Goal: Transaction & Acquisition: Purchase product/service

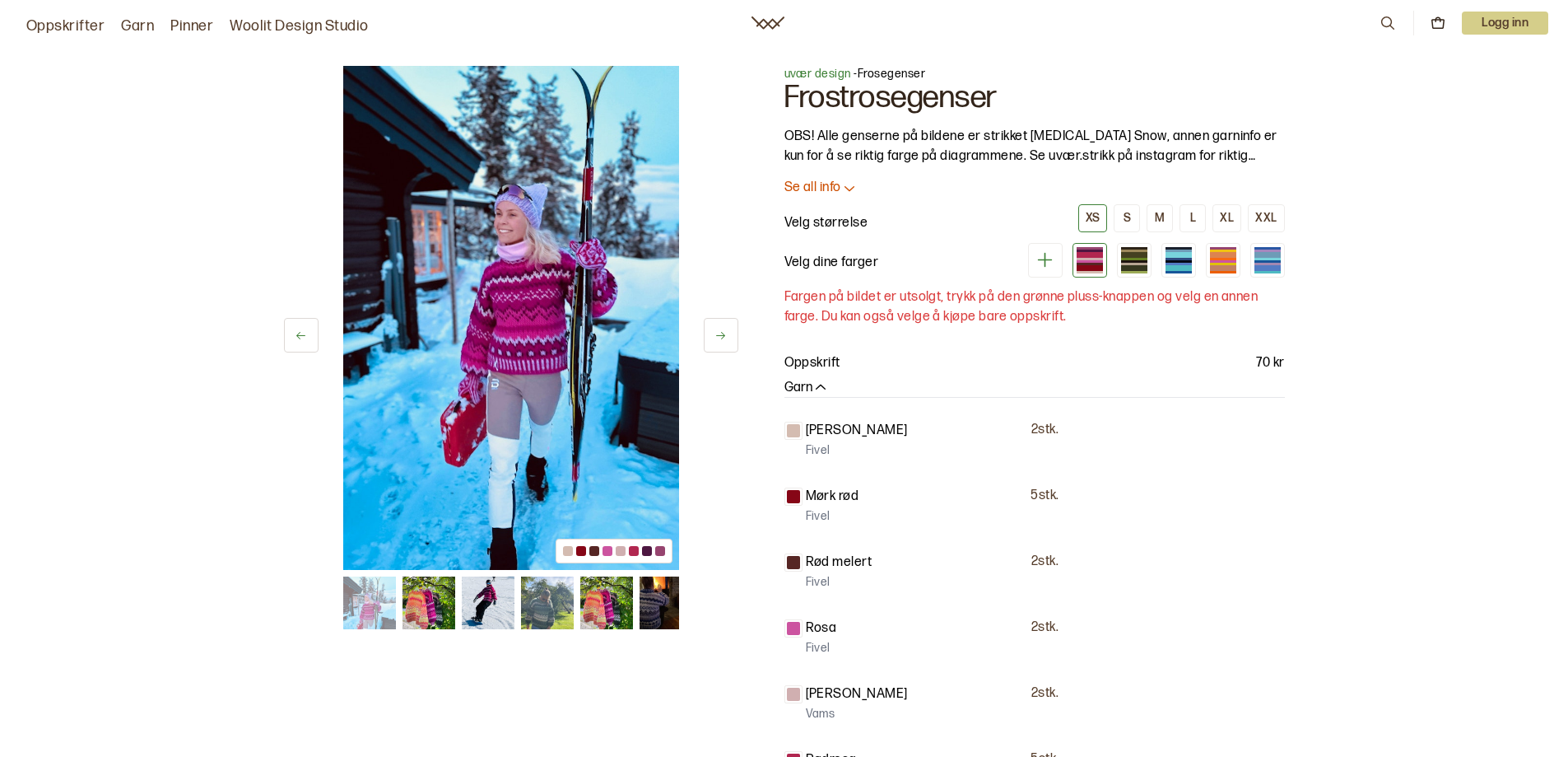
click at [737, 327] on button at bounding box center [721, 335] width 35 height 35
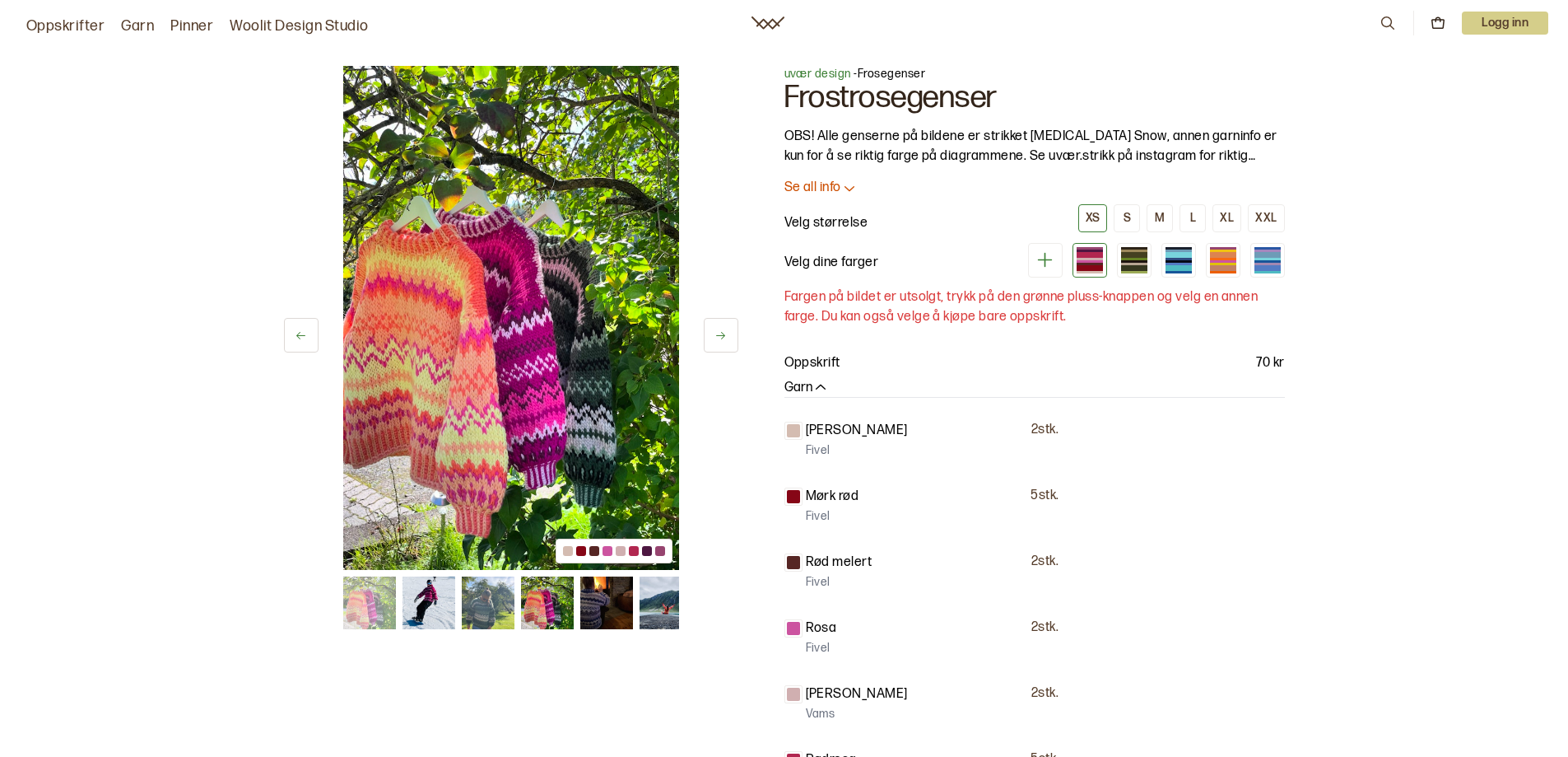
click at [730, 332] on button at bounding box center [721, 335] width 35 height 35
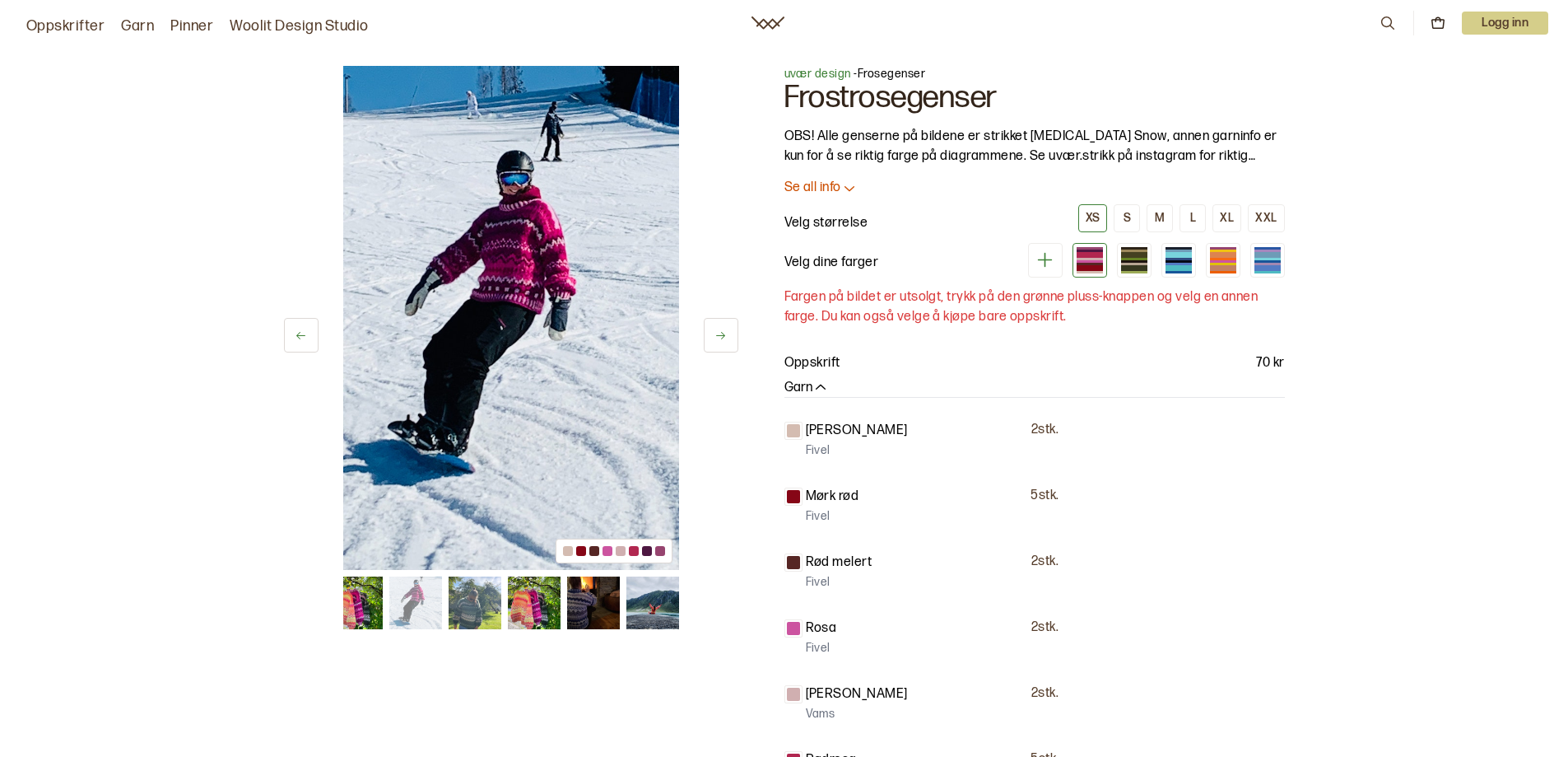
click at [730, 332] on button at bounding box center [721, 335] width 35 height 35
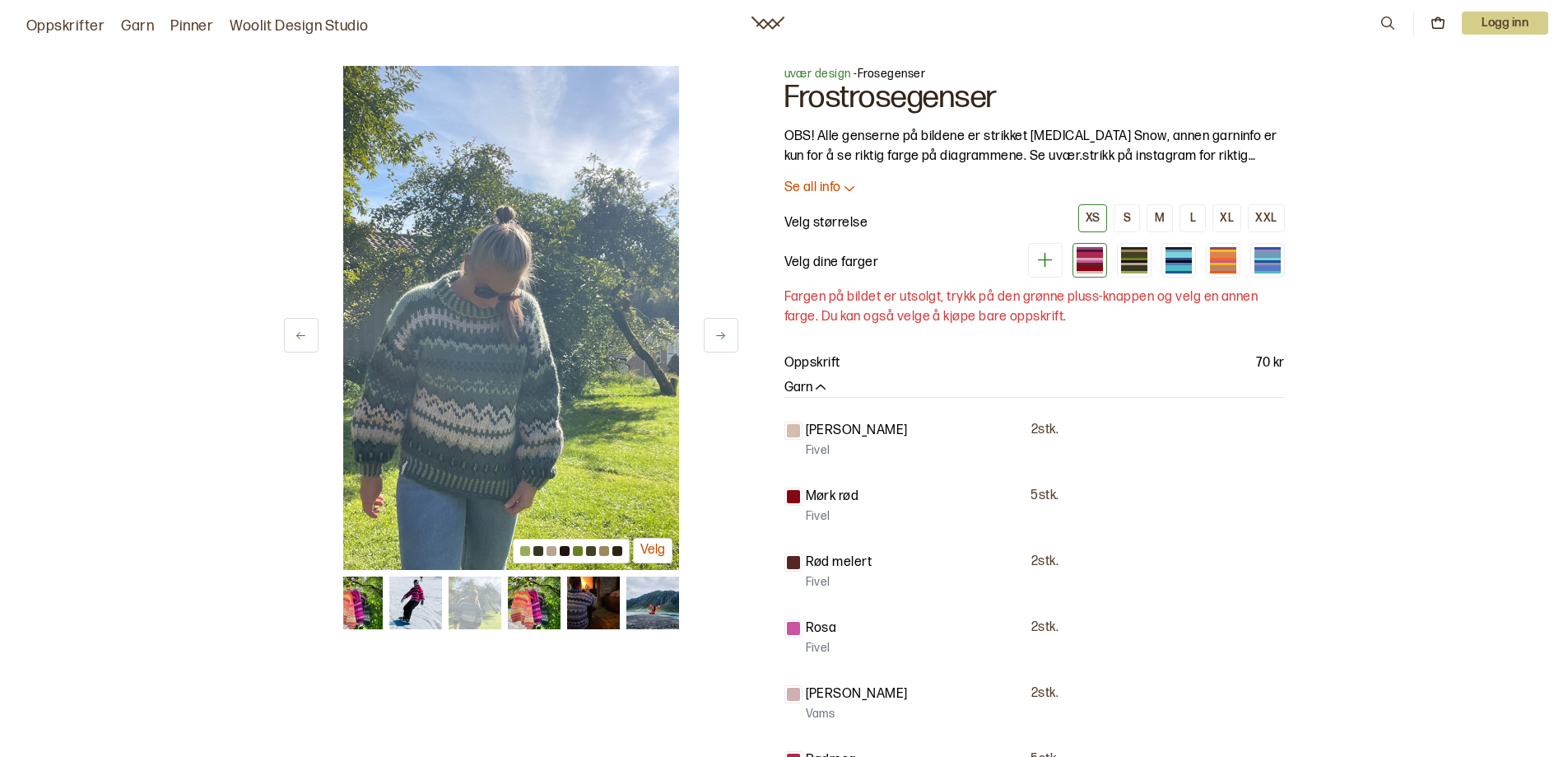
click at [730, 332] on button at bounding box center [721, 335] width 35 height 35
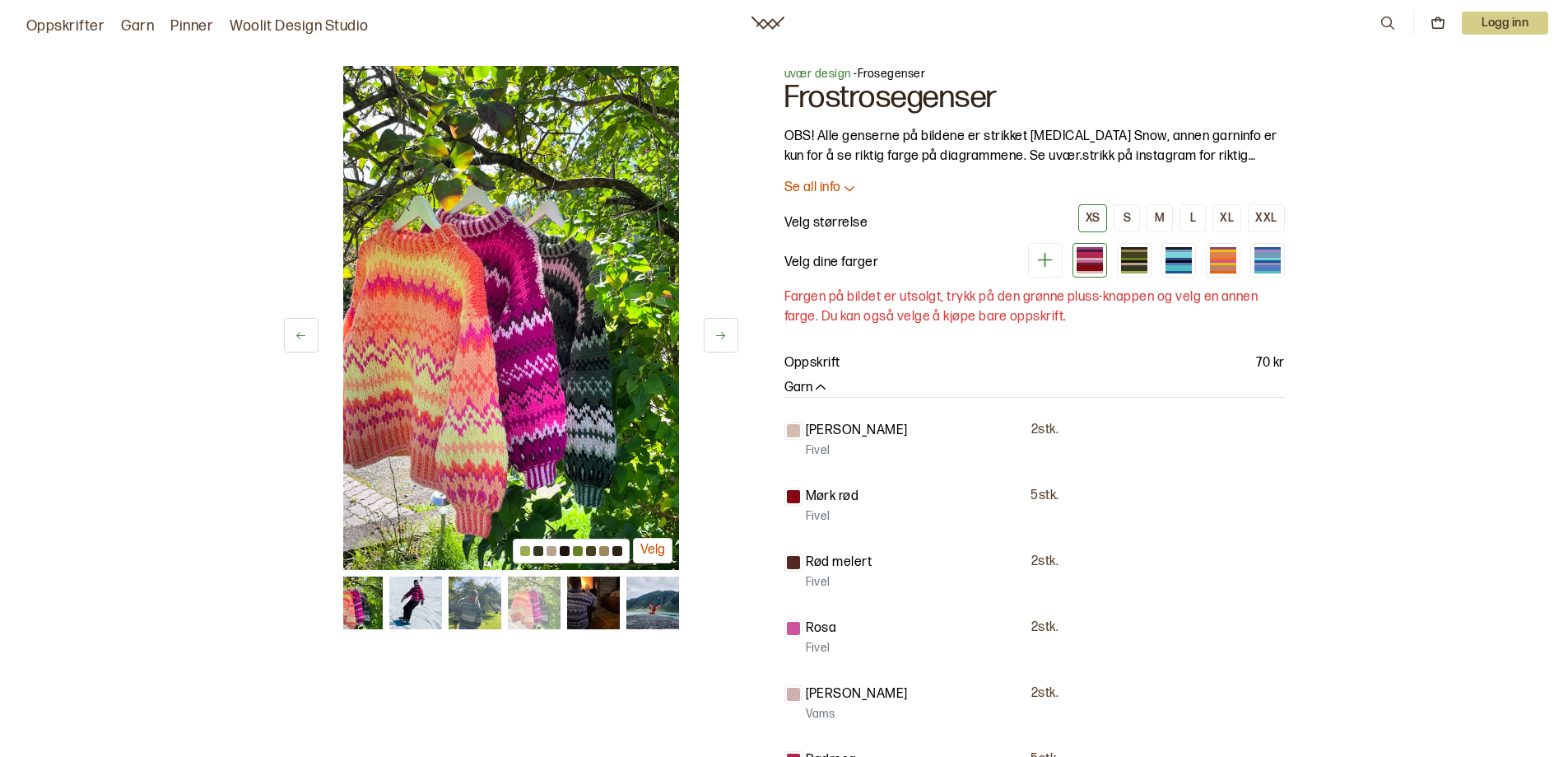
click at [730, 332] on button at bounding box center [721, 335] width 35 height 35
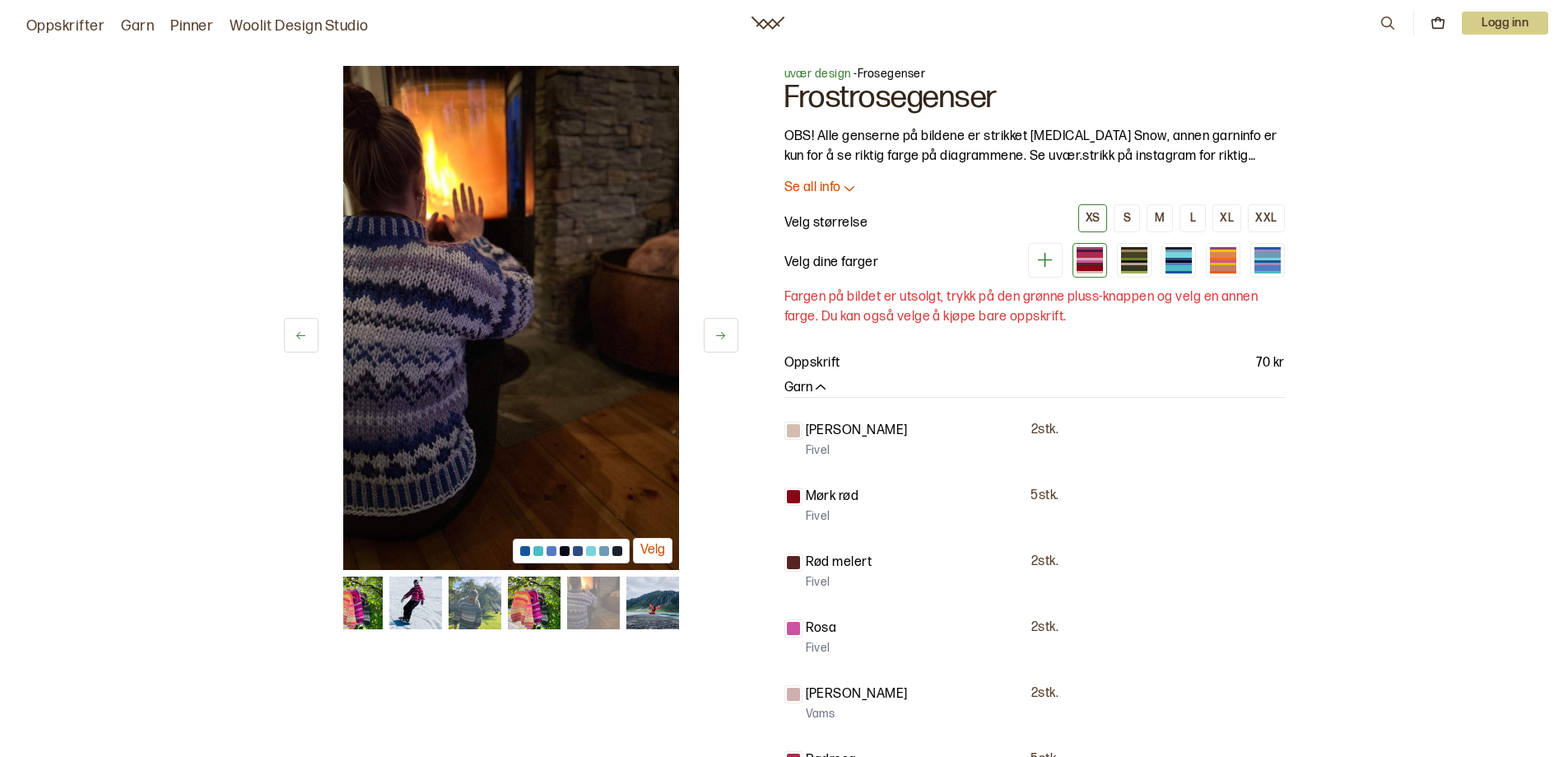
click at [730, 332] on button at bounding box center [721, 335] width 35 height 35
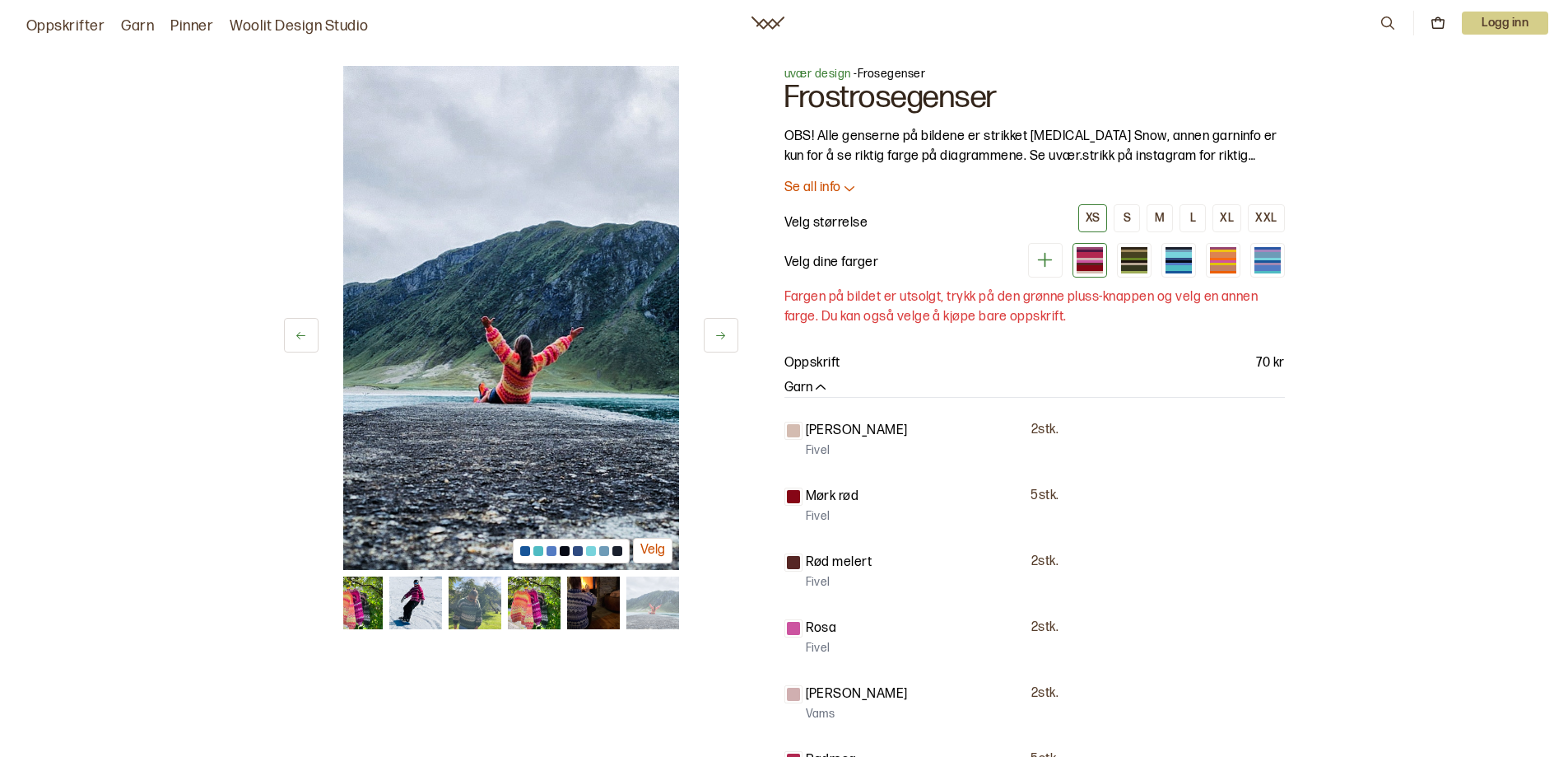
click at [730, 332] on button at bounding box center [721, 335] width 35 height 35
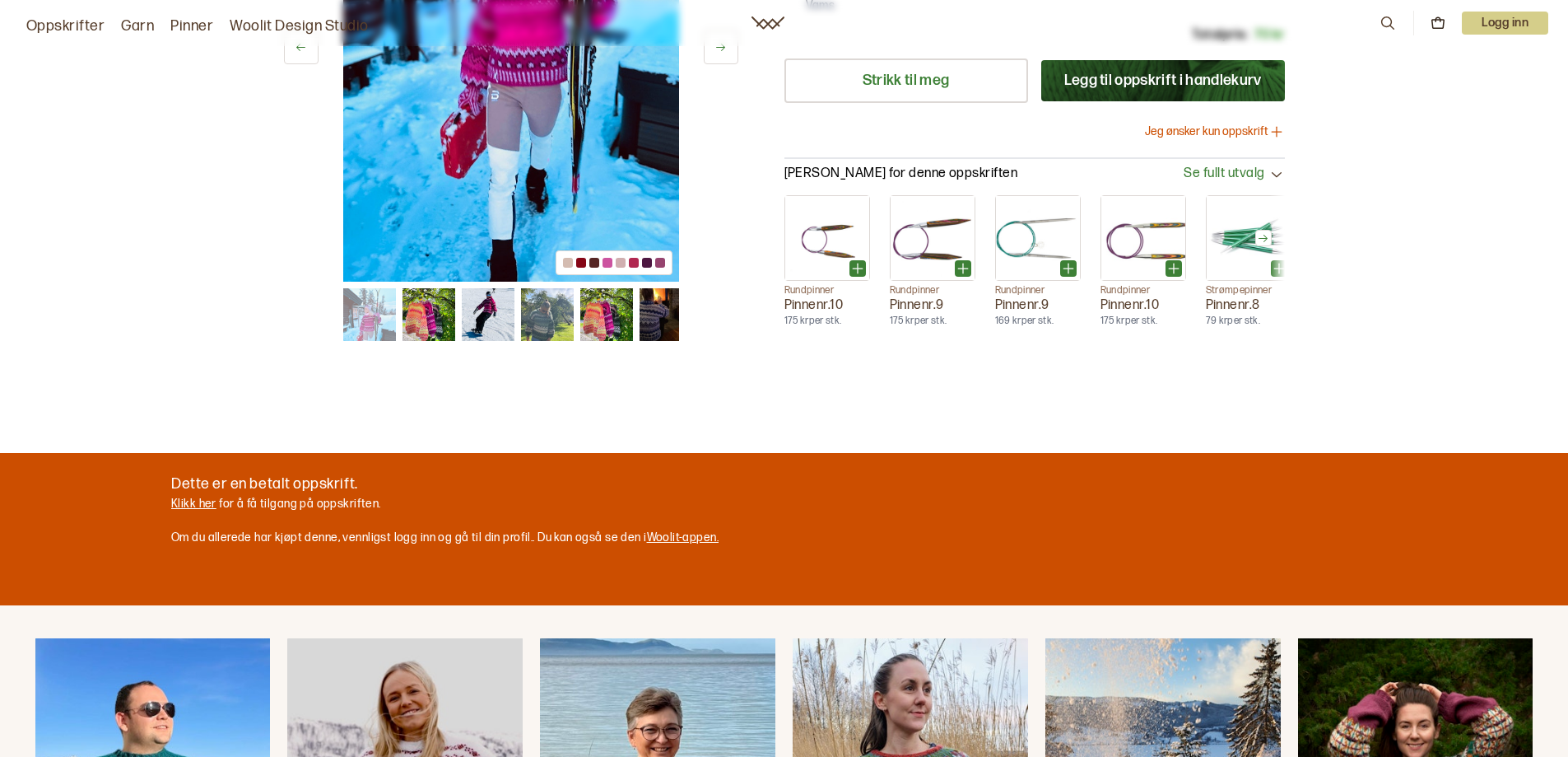
scroll to position [1317, 0]
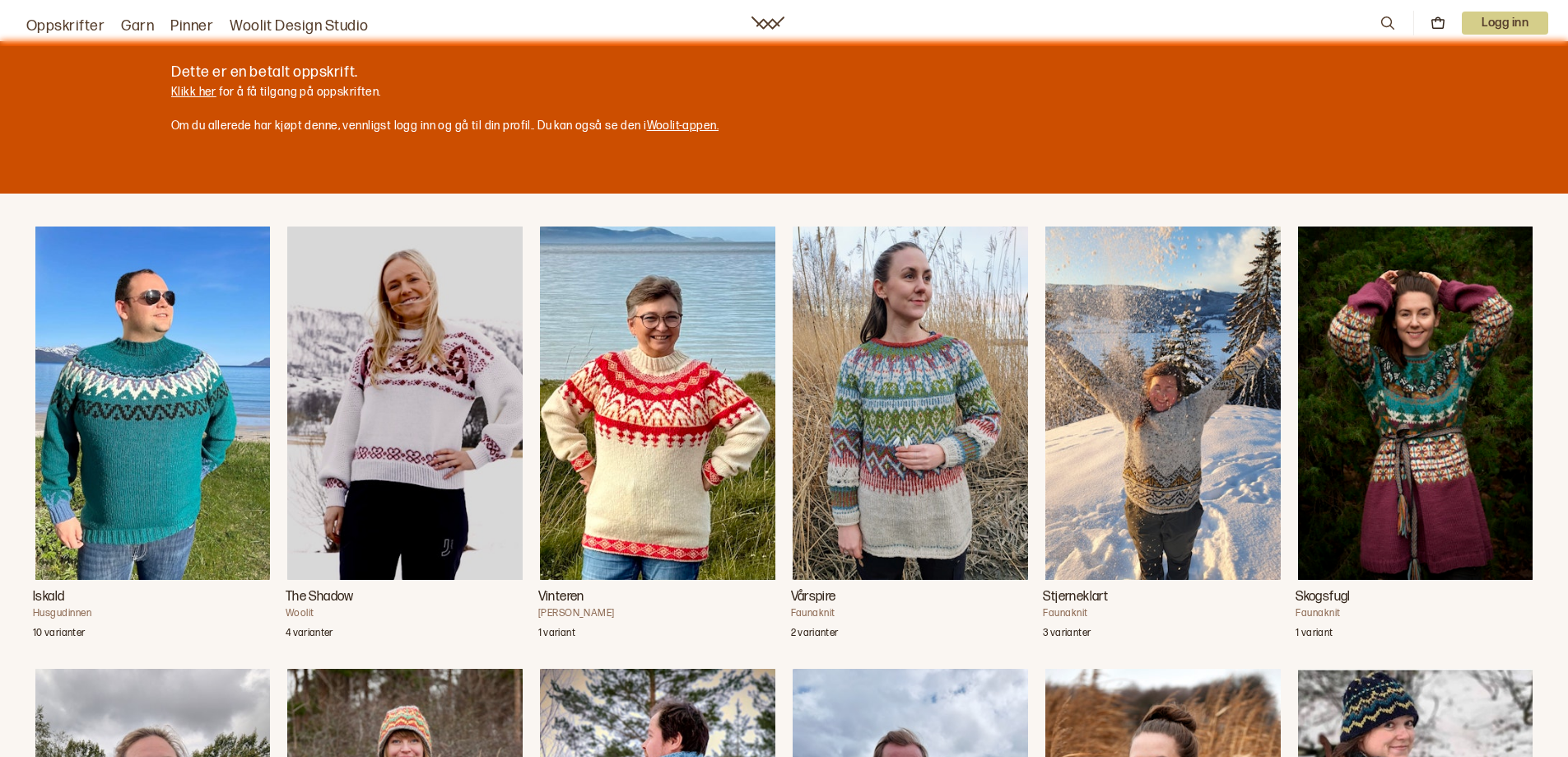
click at [701, 441] on img "Vinteren" at bounding box center [657, 403] width 235 height 353
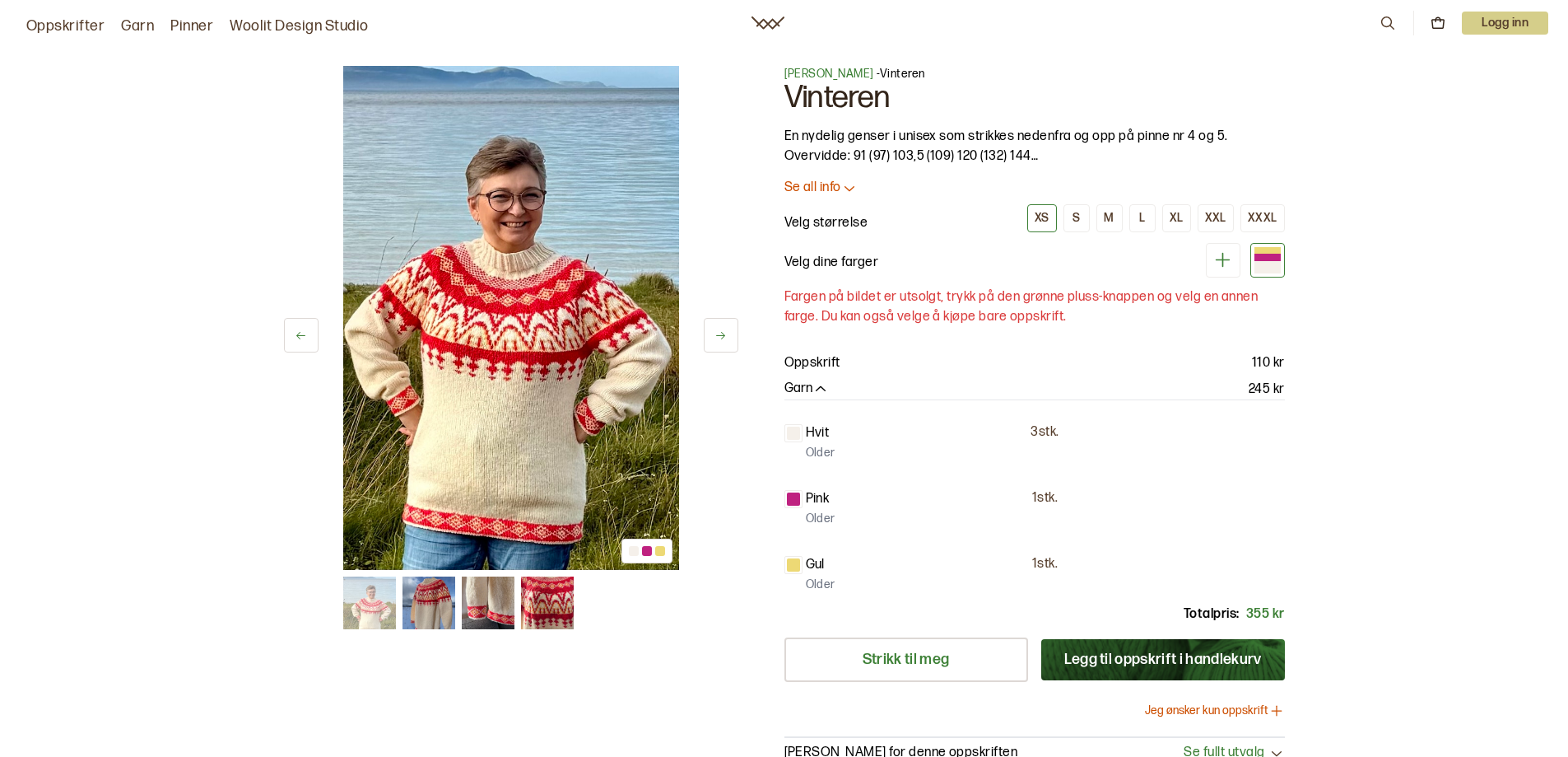
click at [715, 331] on icon at bounding box center [720, 335] width 12 height 12
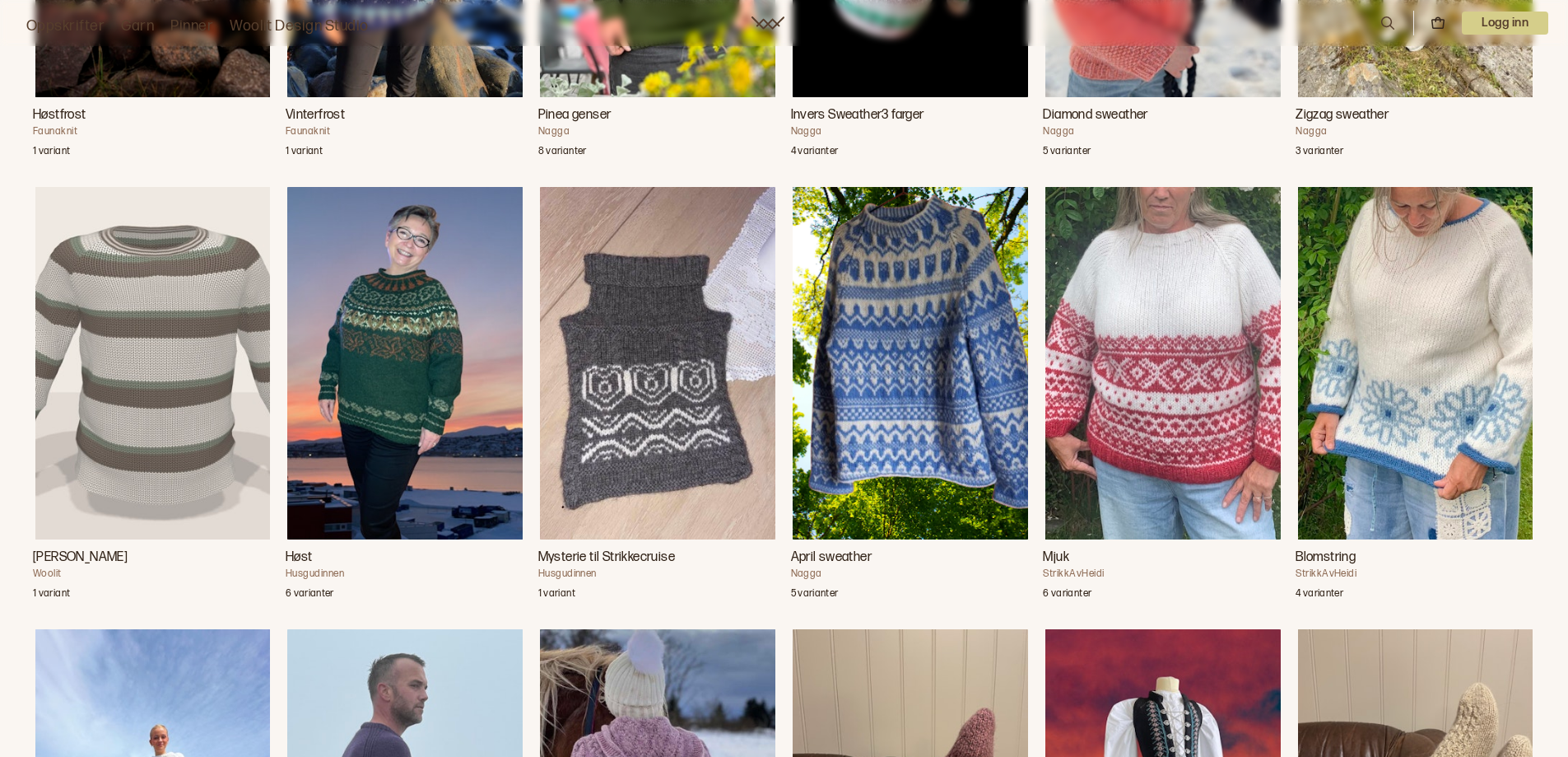
scroll to position [2797, 0]
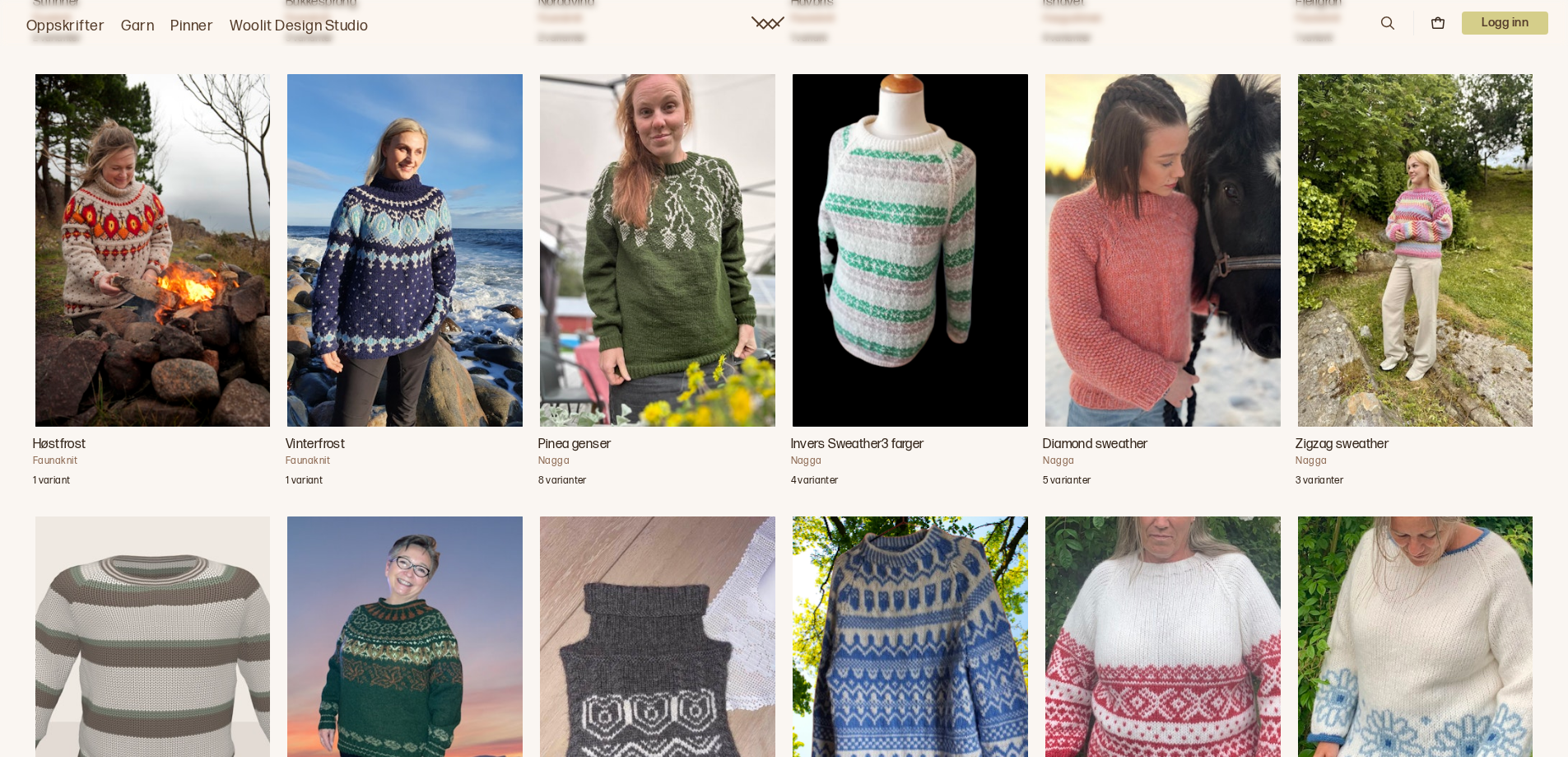
click at [1384, 312] on img "Zigzag sweather" at bounding box center [1415, 251] width 235 height 353
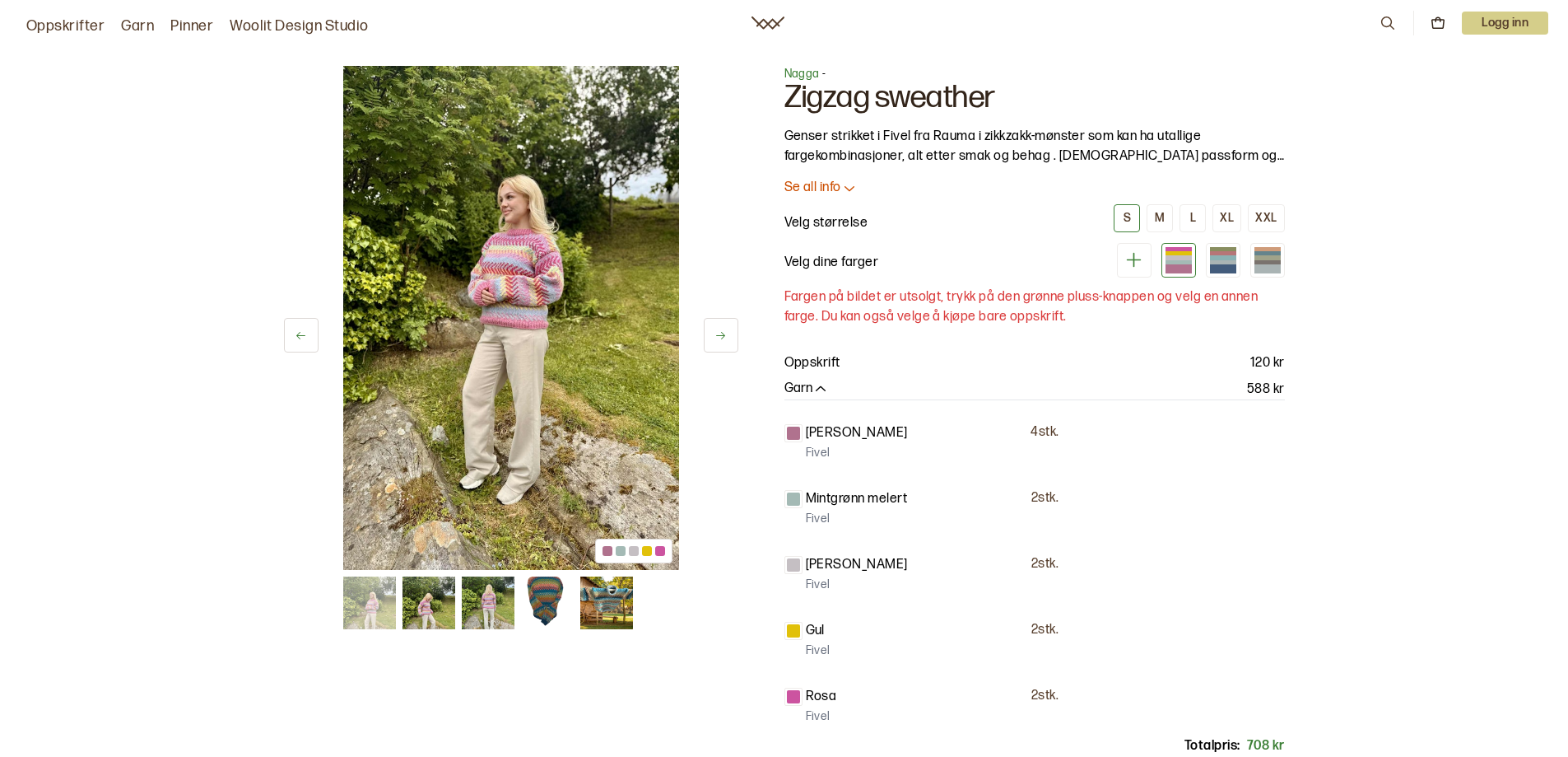
click at [735, 324] on button at bounding box center [721, 335] width 35 height 35
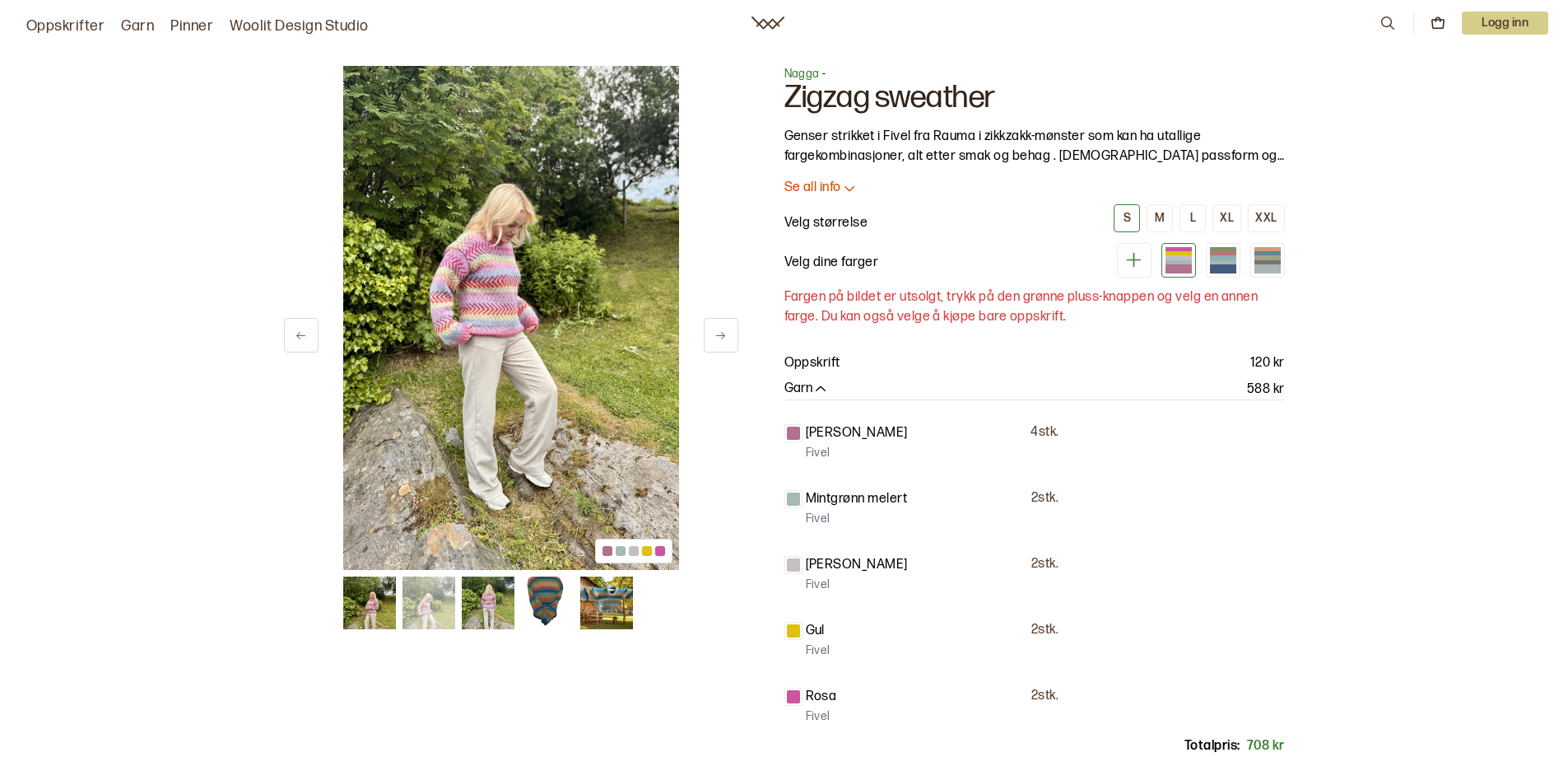
click at [730, 330] on button at bounding box center [721, 335] width 35 height 35
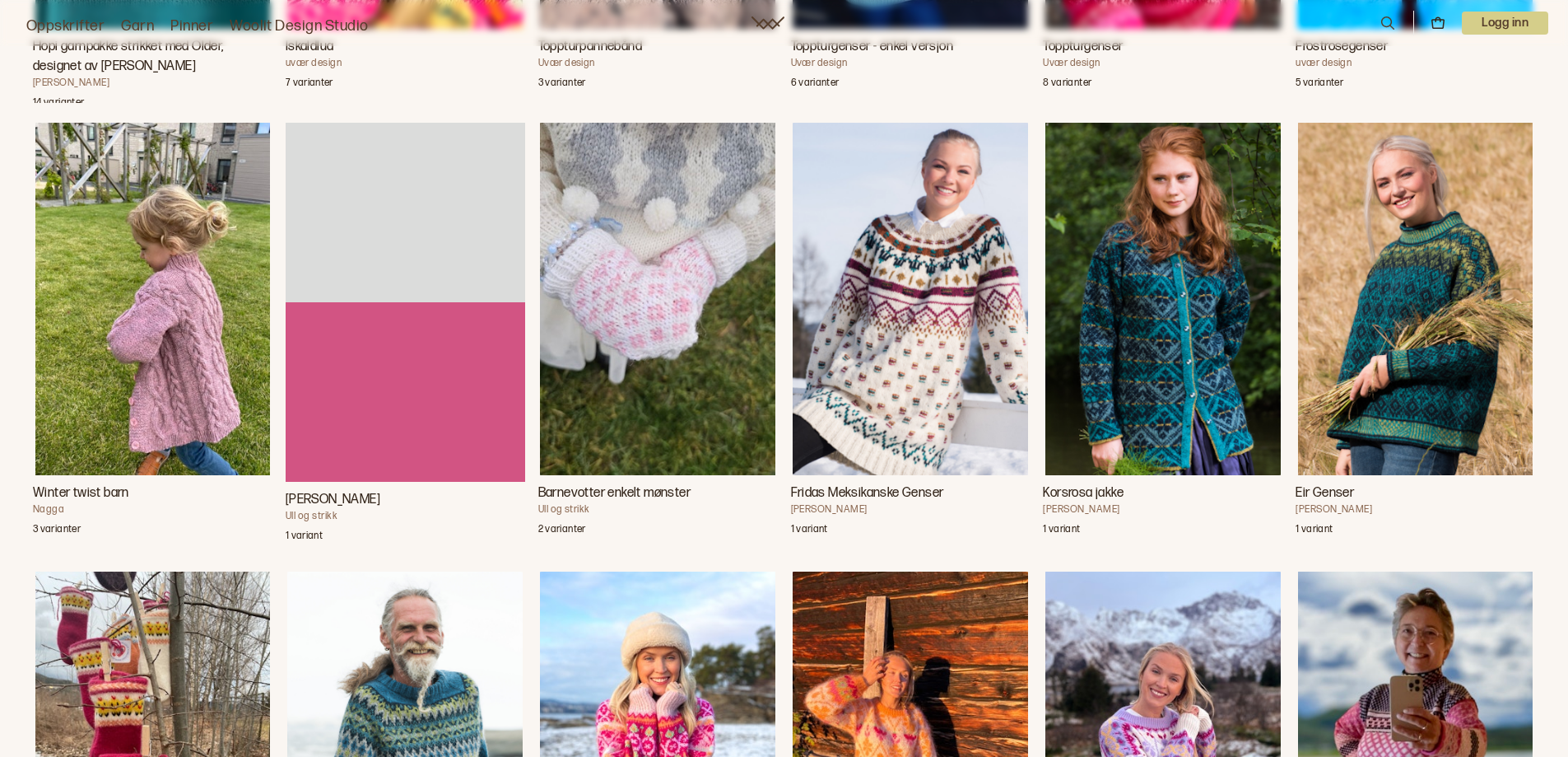
scroll to position [5545, 0]
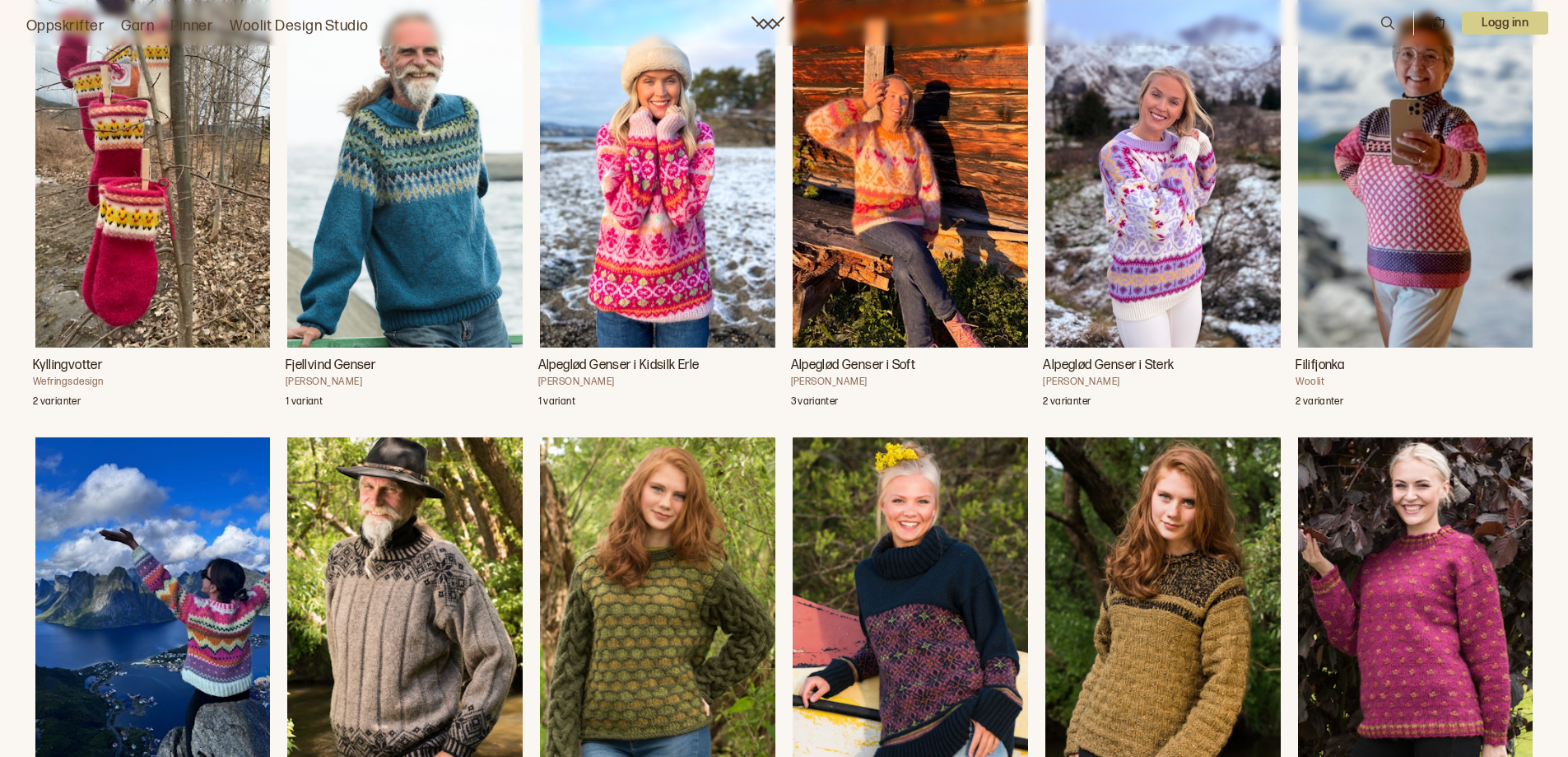
click at [660, 251] on img "Alpeglød Genser i Kidsilk Erle" at bounding box center [657, 172] width 235 height 353
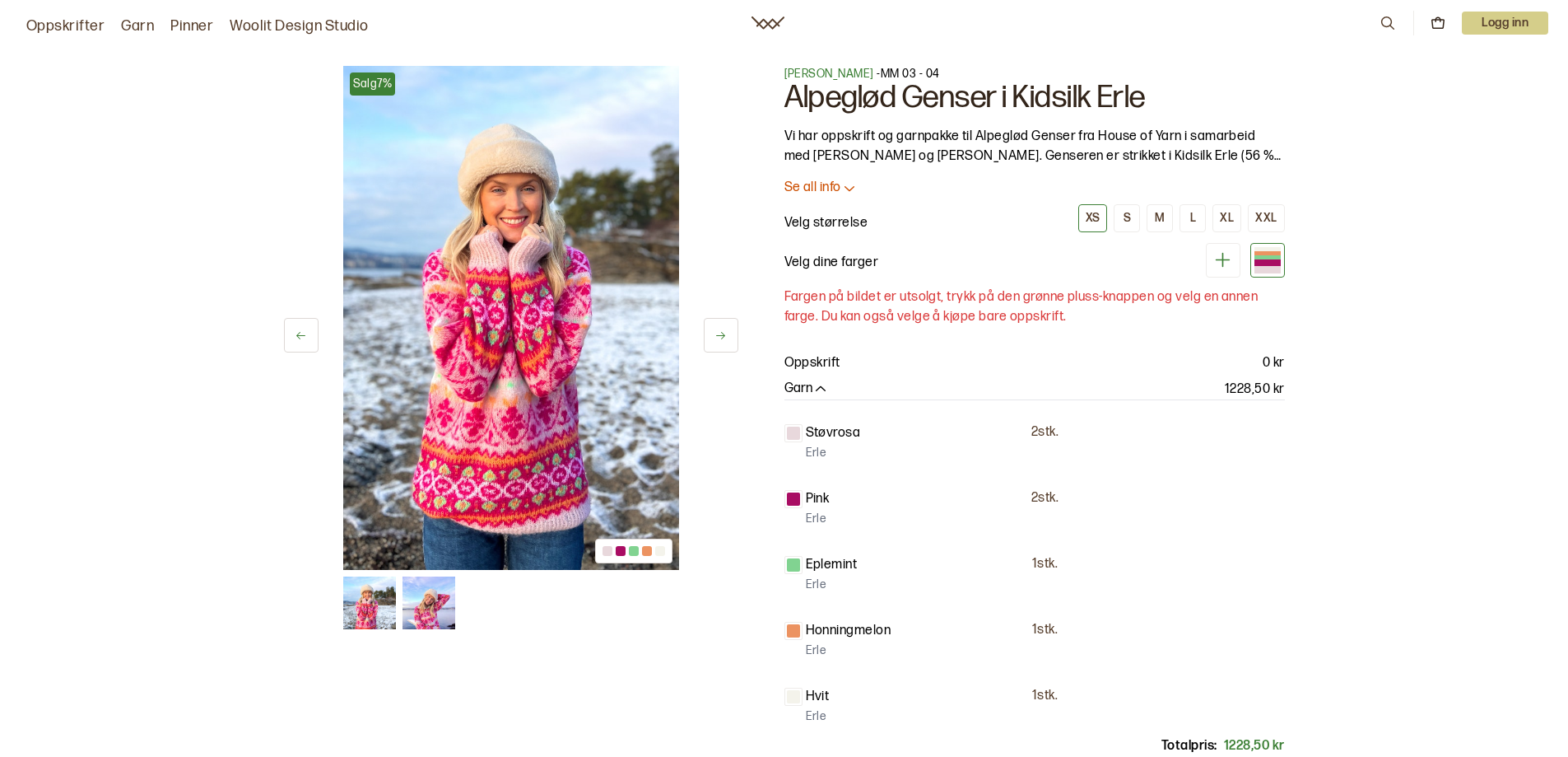
click at [724, 342] on button at bounding box center [721, 335] width 35 height 35
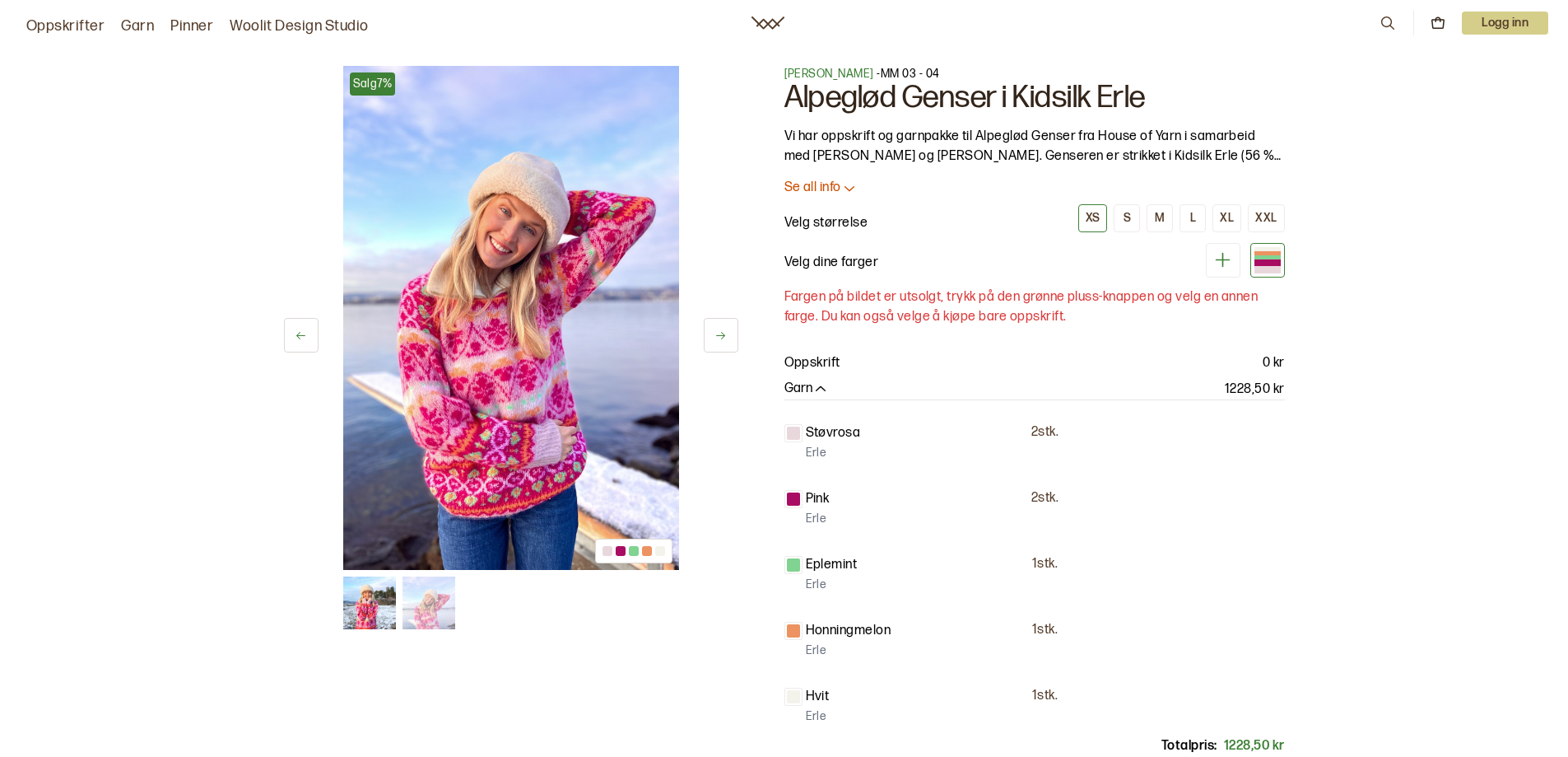
click at [724, 342] on button at bounding box center [721, 335] width 35 height 35
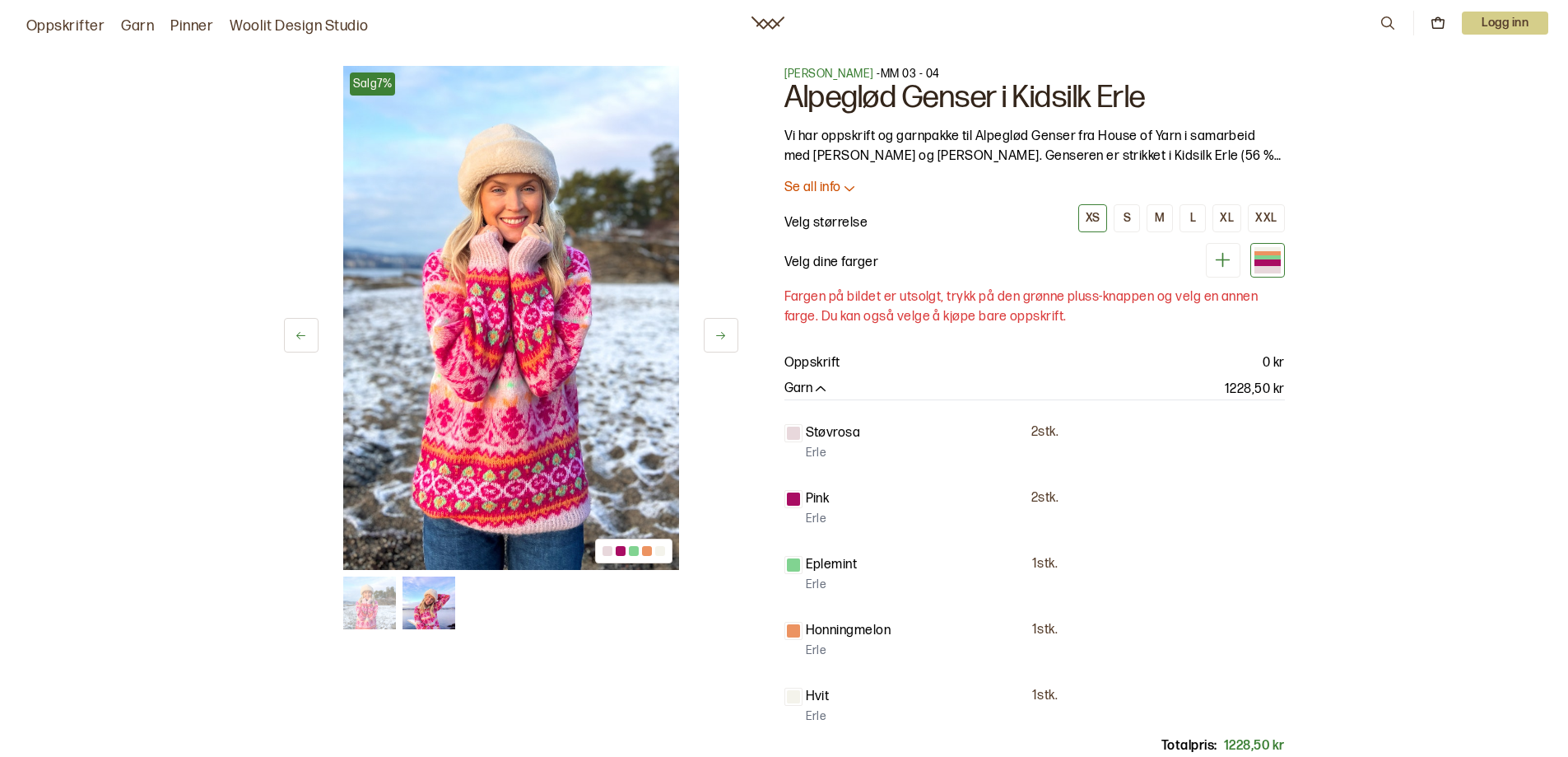
click at [724, 342] on button at bounding box center [721, 335] width 35 height 35
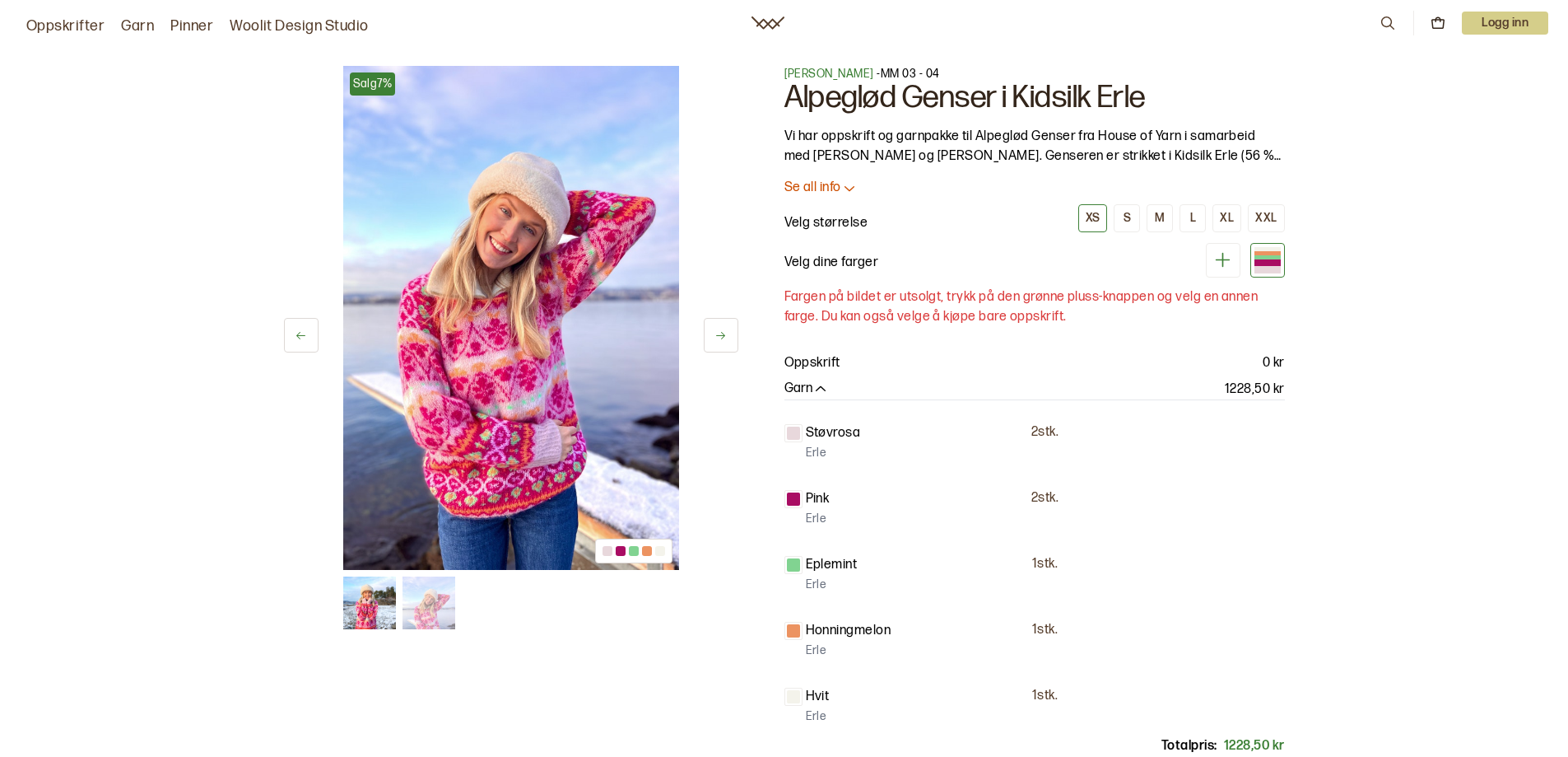
click at [724, 342] on button at bounding box center [721, 335] width 35 height 35
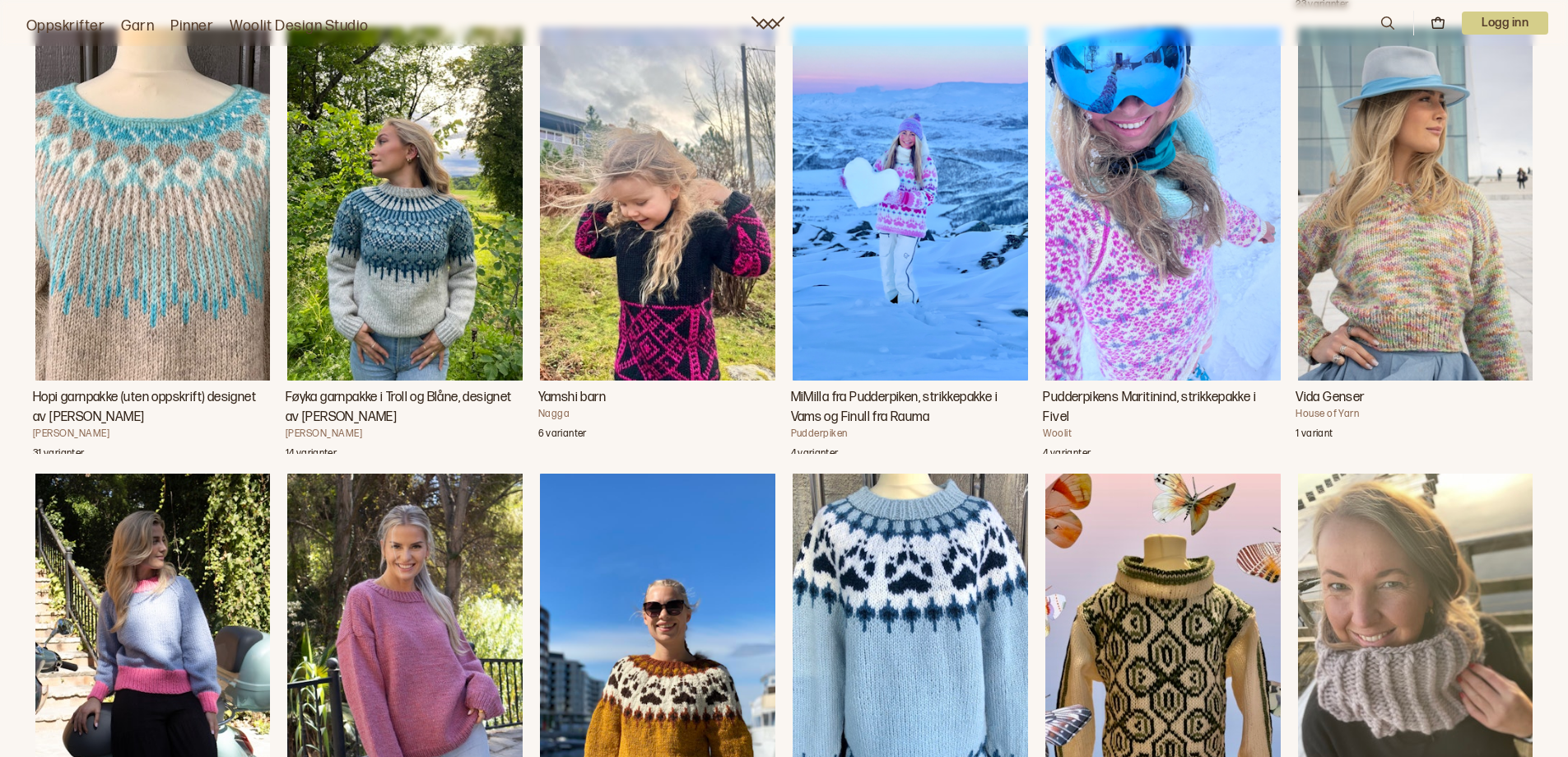
scroll to position [7618, 0]
